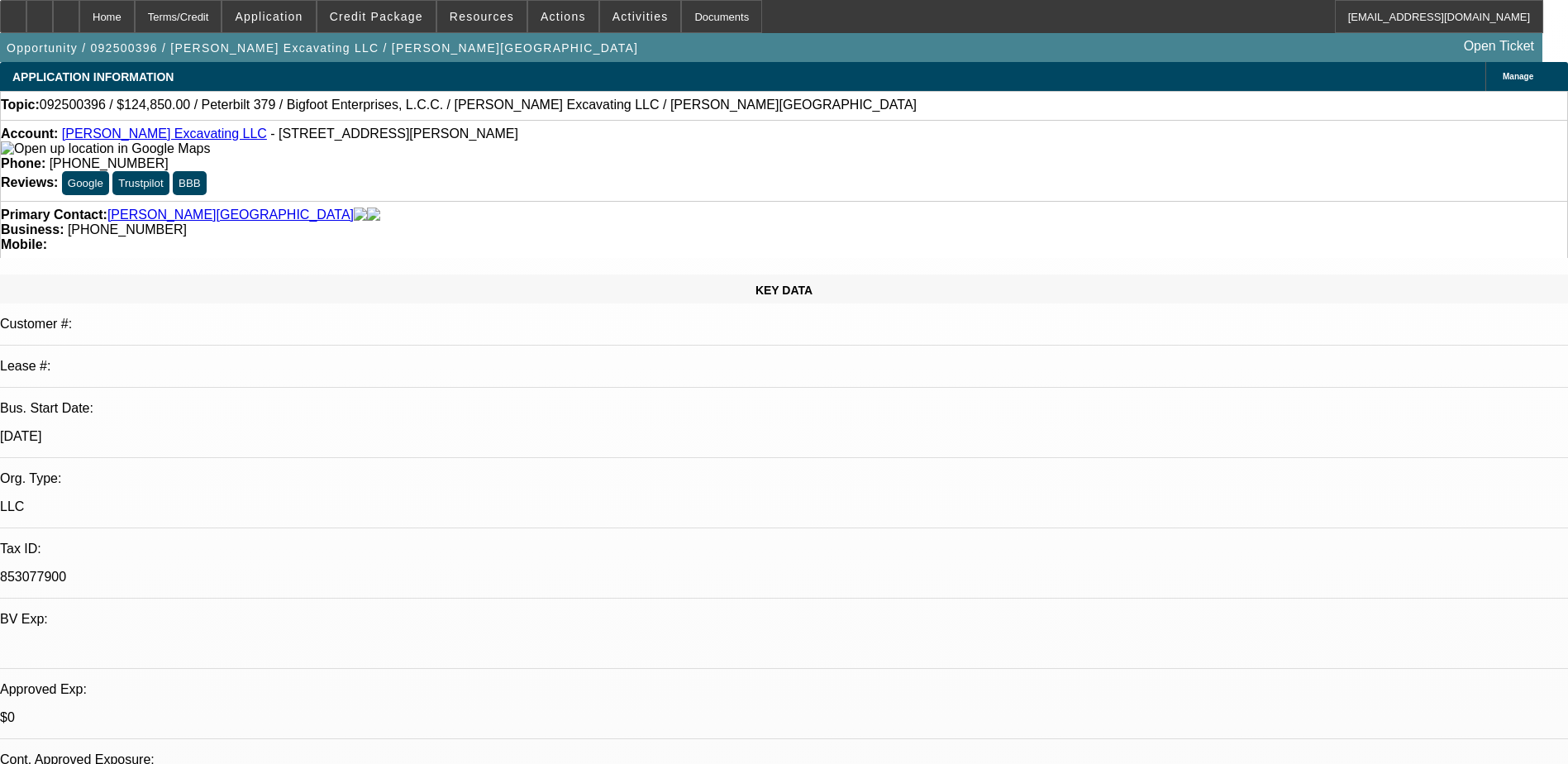
select select "0"
select select "2"
select select "0"
select select "6"
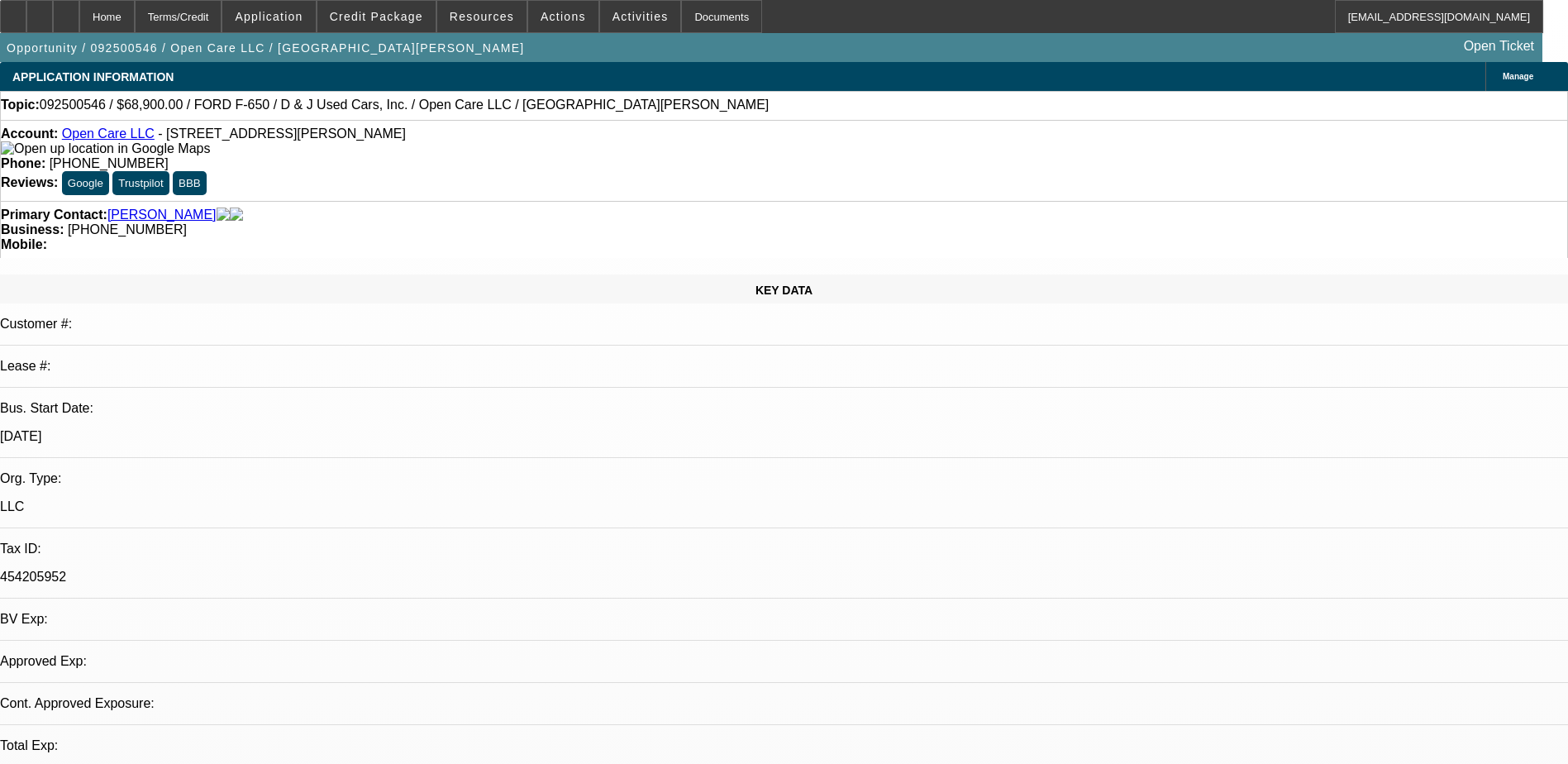
select select "0"
select select "3"
select select "0"
select select "6"
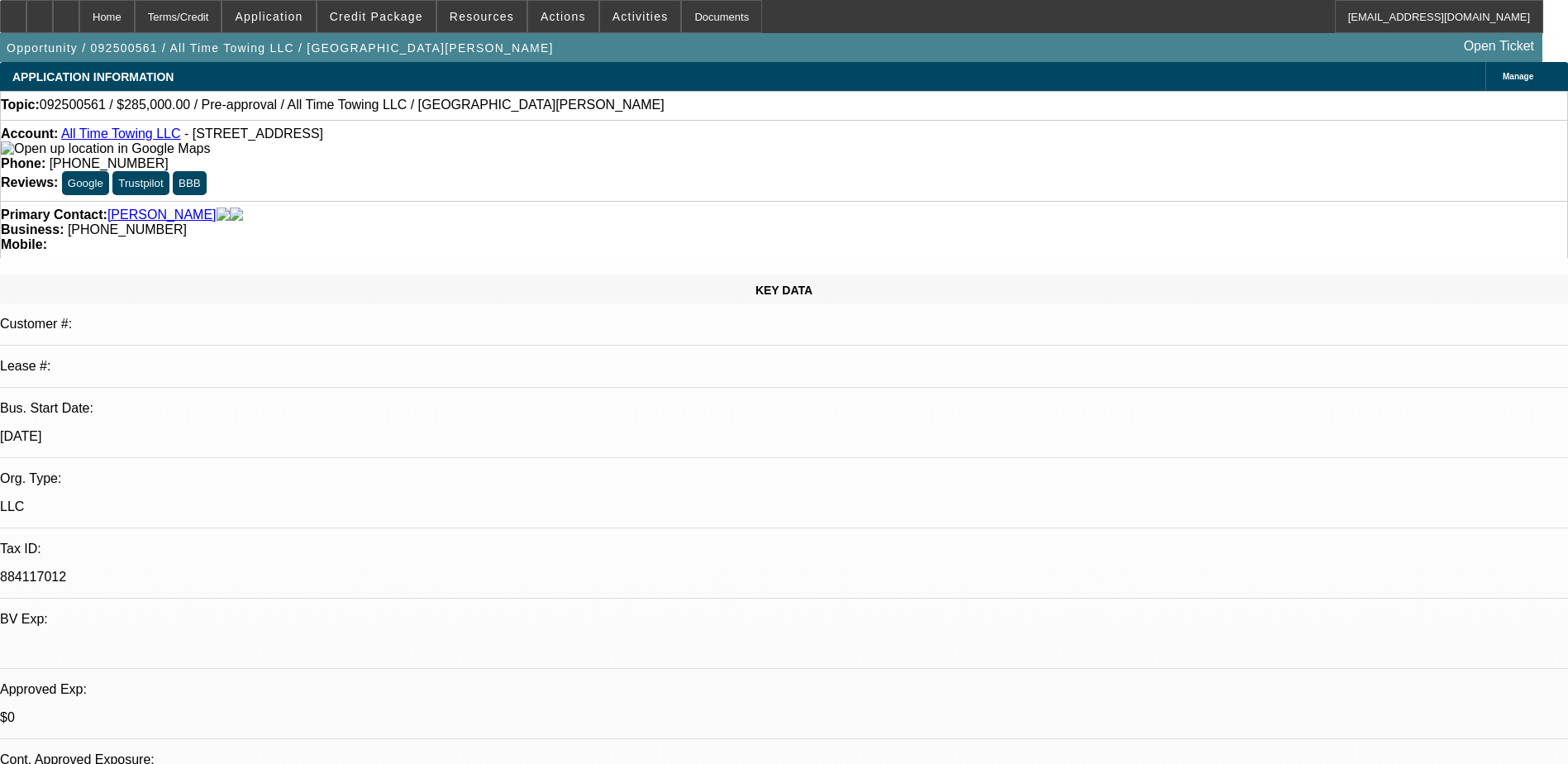
select select "2"
select select "0.1"
select select "4"
